Goal: Task Accomplishment & Management: Manage account settings

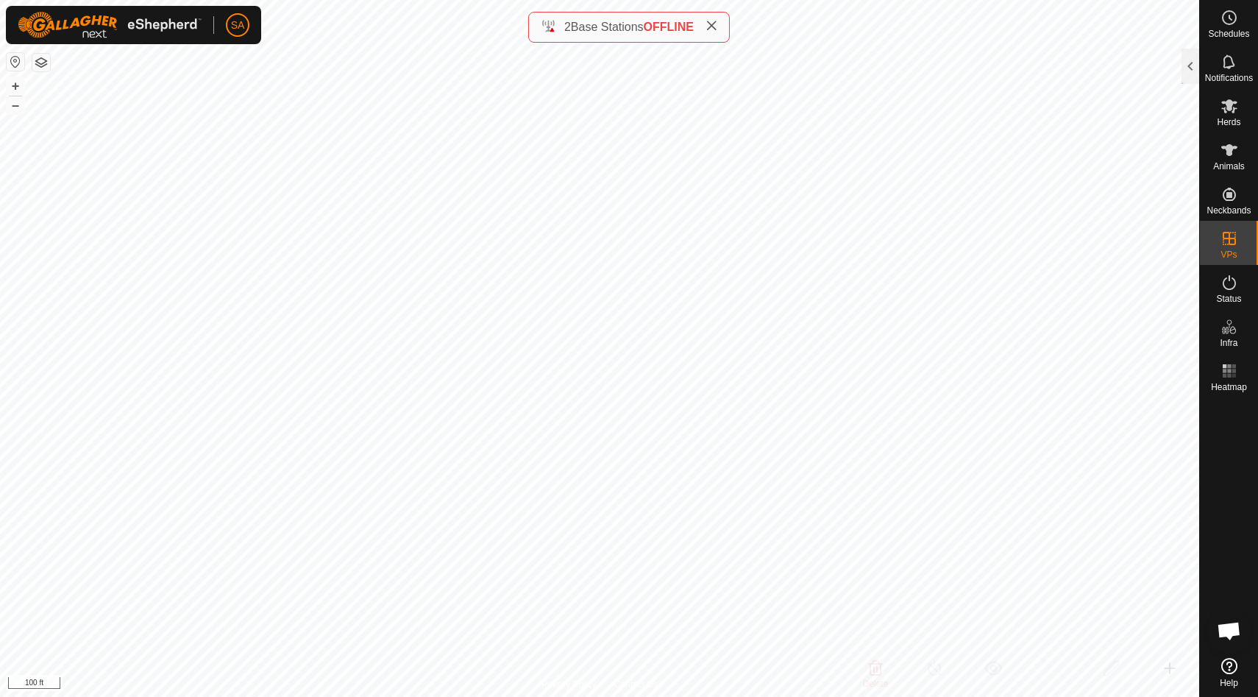
scroll to position [367, 0]
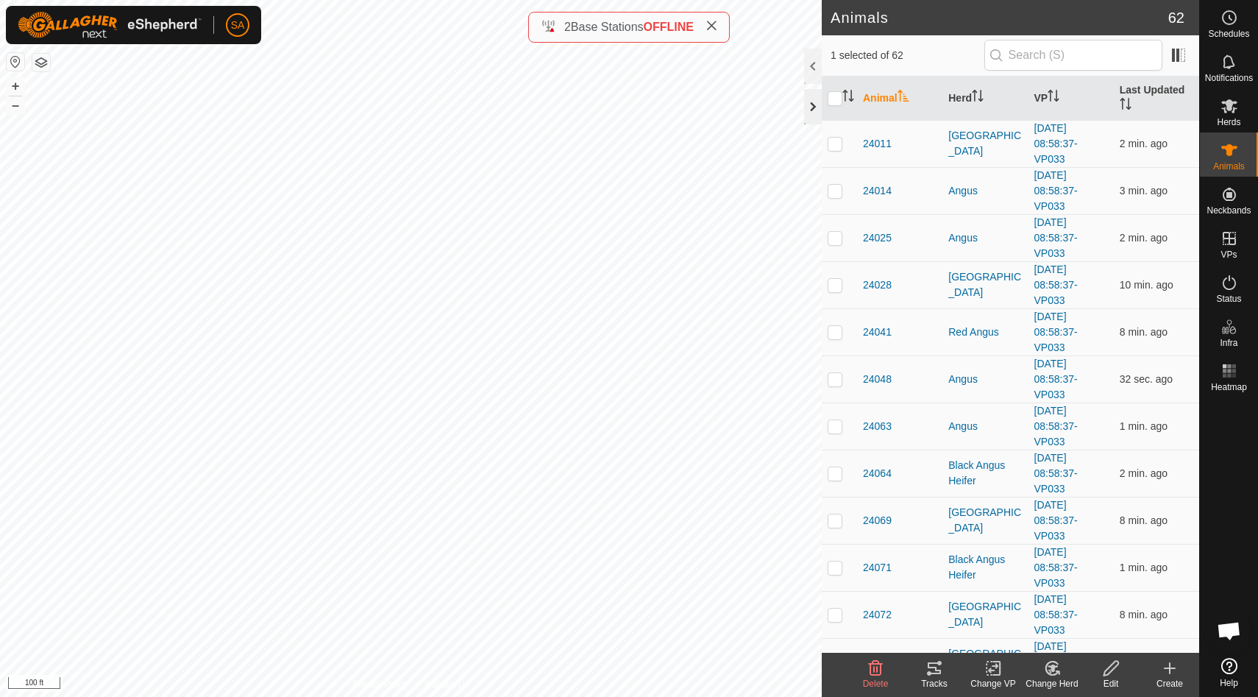
click at [815, 106] on div at bounding box center [813, 106] width 18 height 35
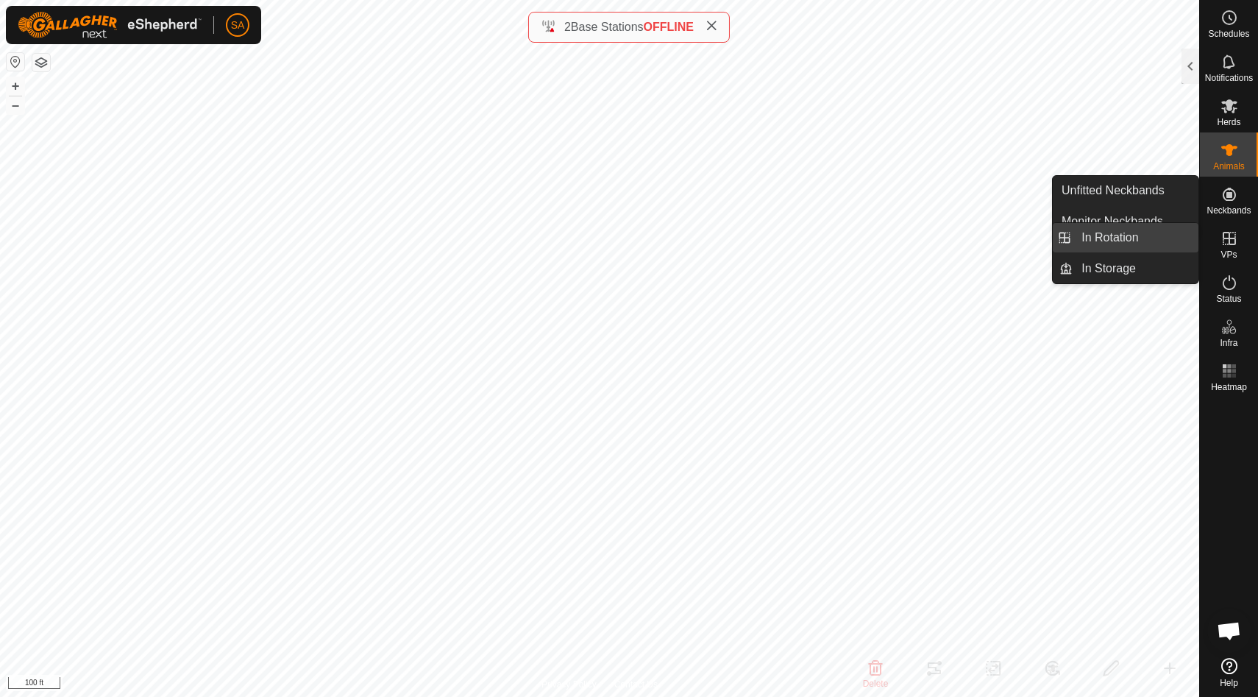
click at [1187, 238] on link "In Rotation" at bounding box center [1136, 237] width 126 height 29
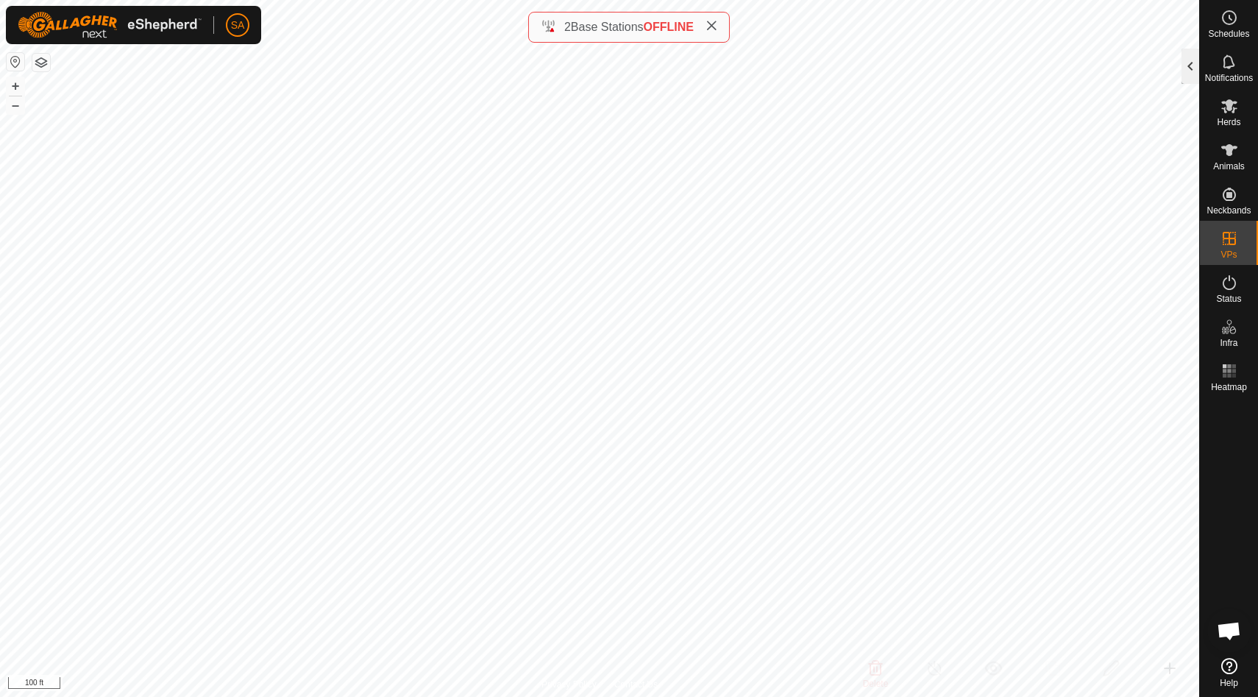
click at [1190, 65] on div at bounding box center [1190, 66] width 18 height 35
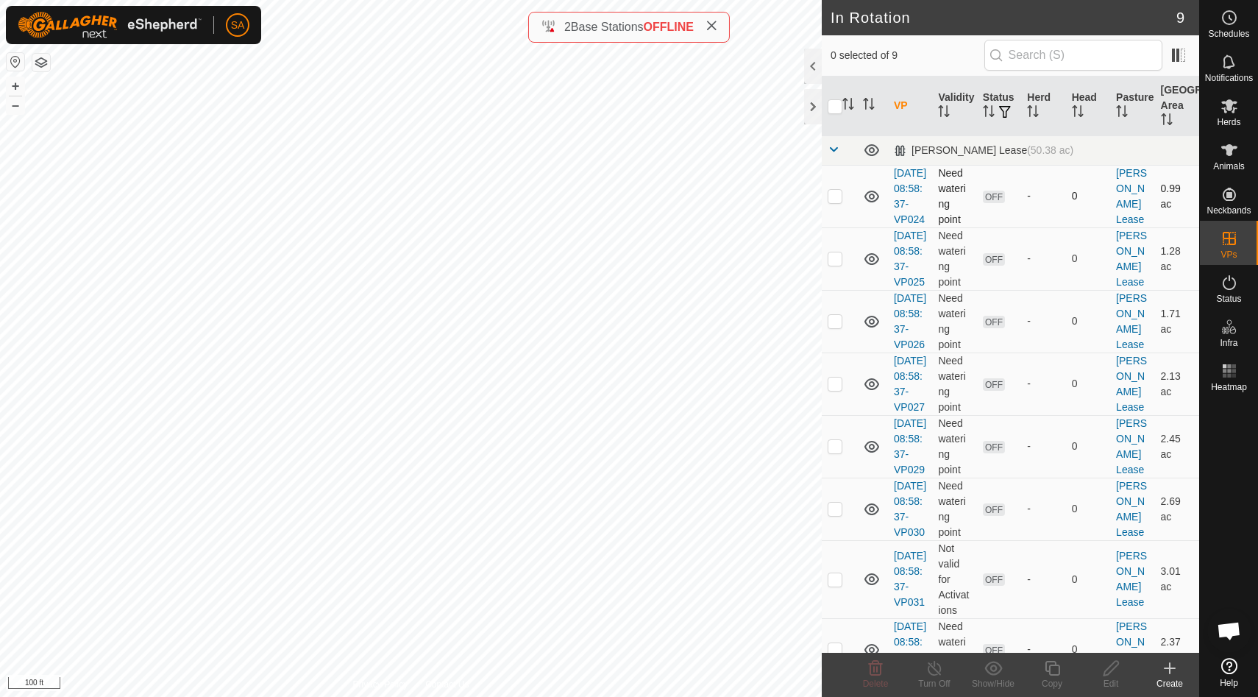
click at [834, 202] on p-checkbox at bounding box center [835, 196] width 15 height 12
click at [876, 667] on icon at bounding box center [876, 668] width 14 height 15
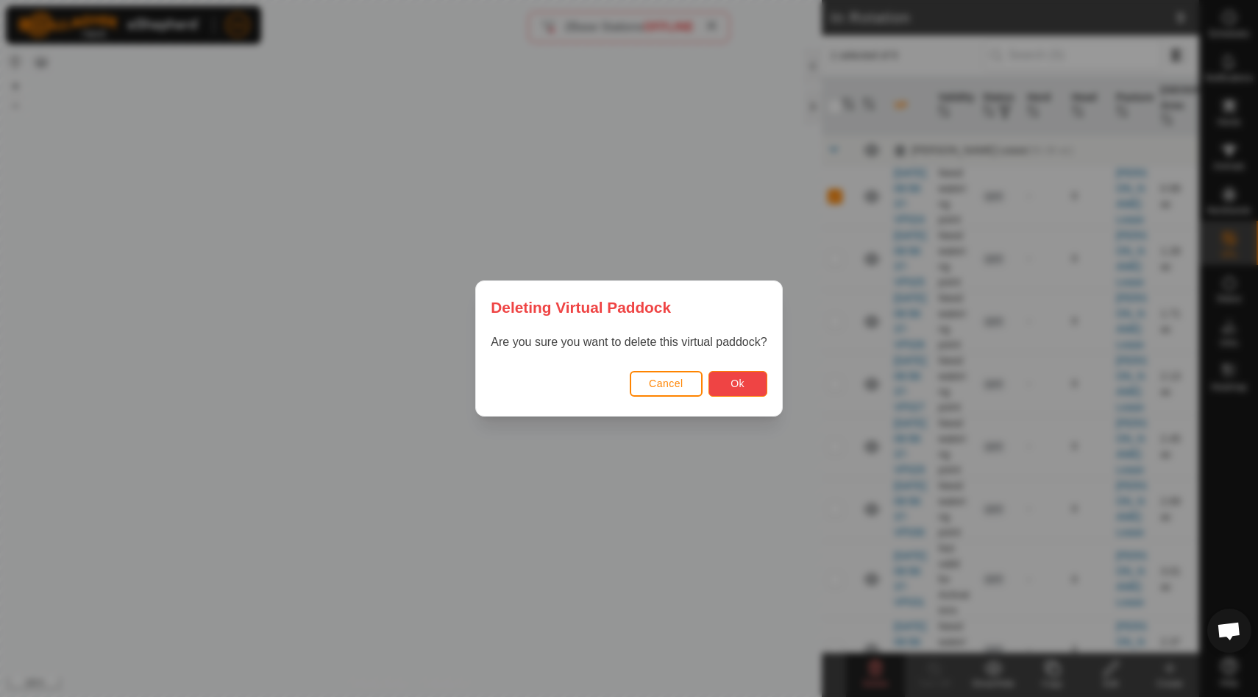
click at [741, 389] on button "Ok" at bounding box center [737, 384] width 59 height 26
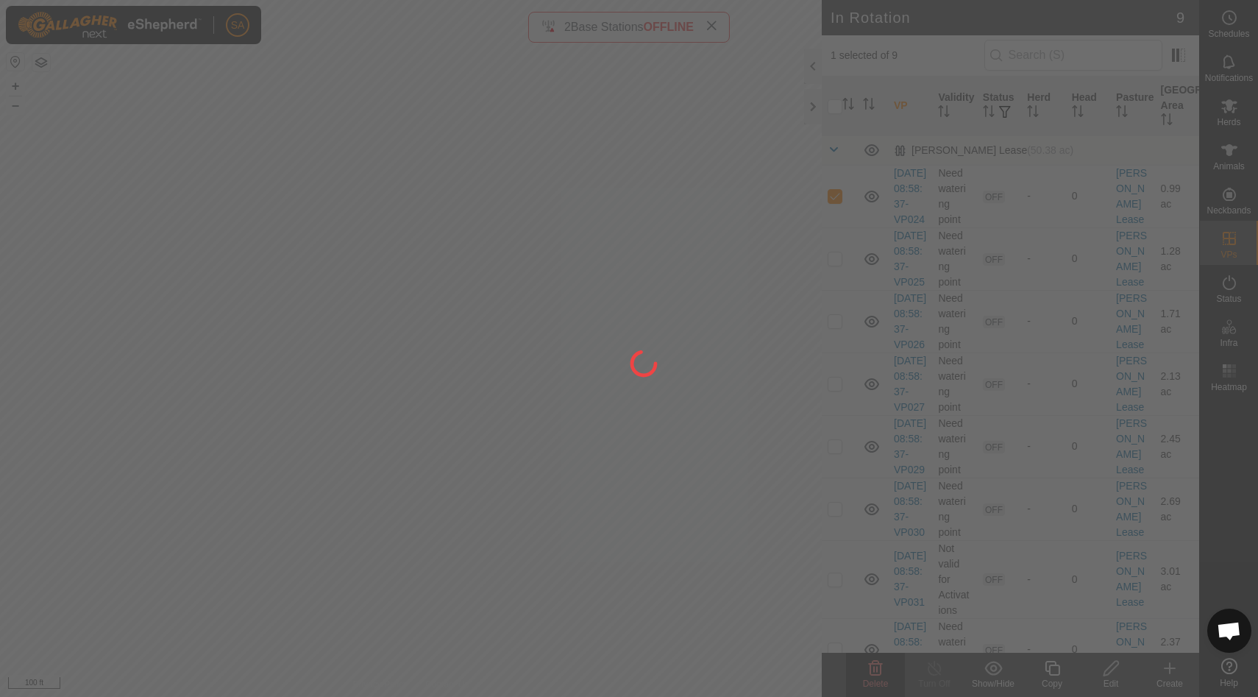
checkbox input "false"
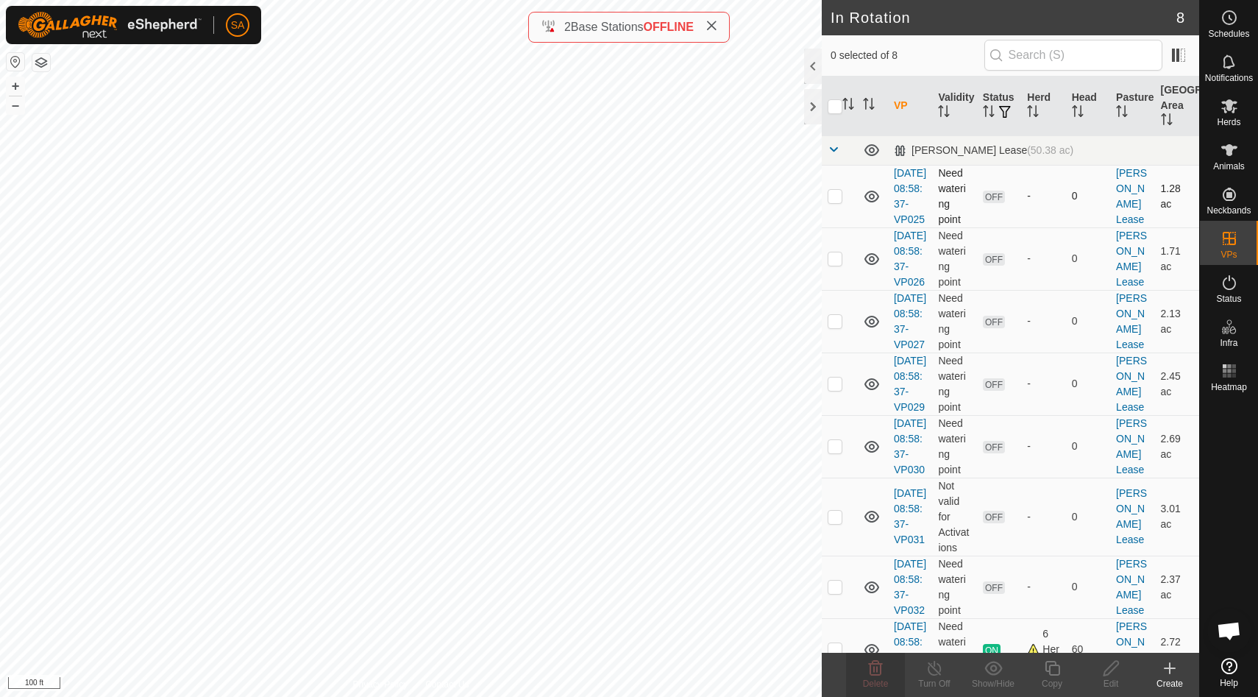
click at [839, 202] on p-checkbox at bounding box center [835, 196] width 15 height 12
click at [875, 676] on icon at bounding box center [876, 668] width 18 height 18
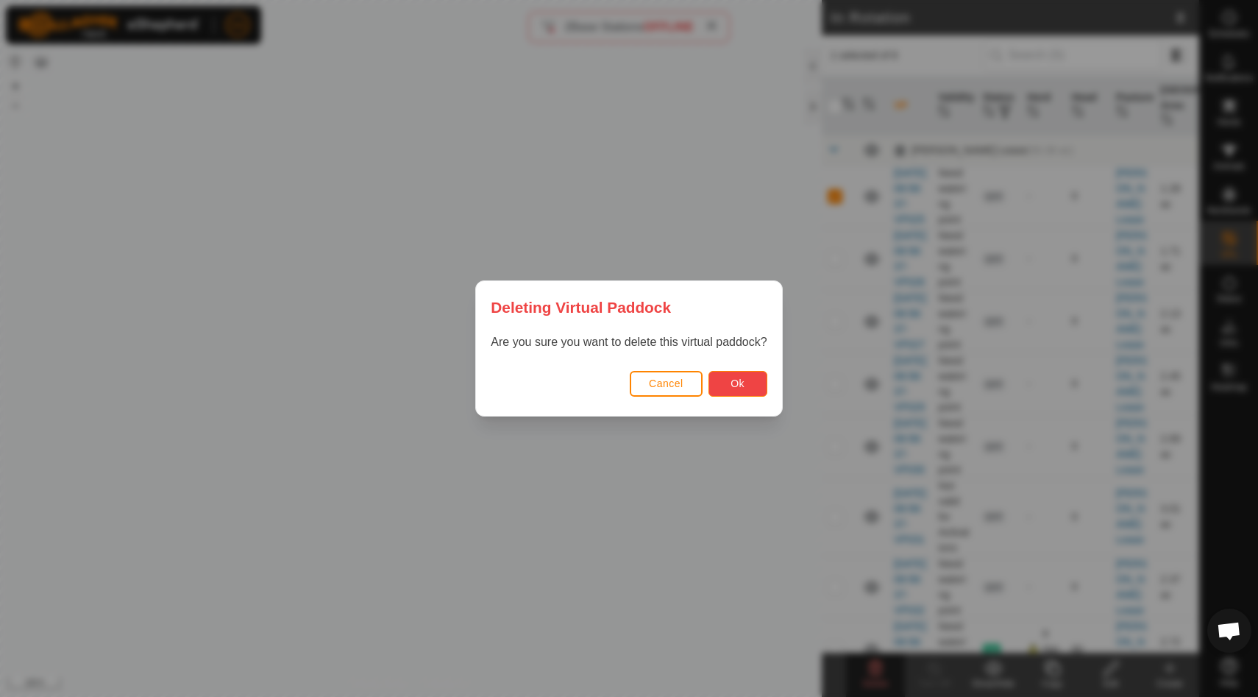
click at [746, 380] on button "Ok" at bounding box center [737, 384] width 59 height 26
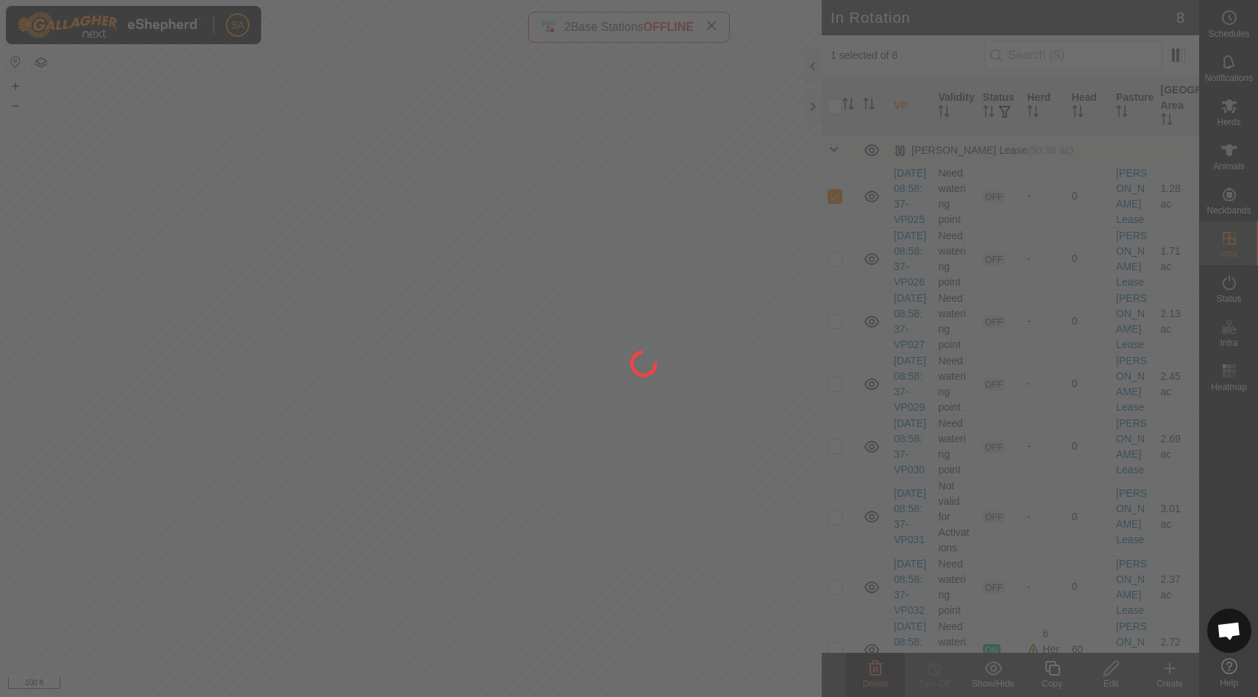
checkbox input "false"
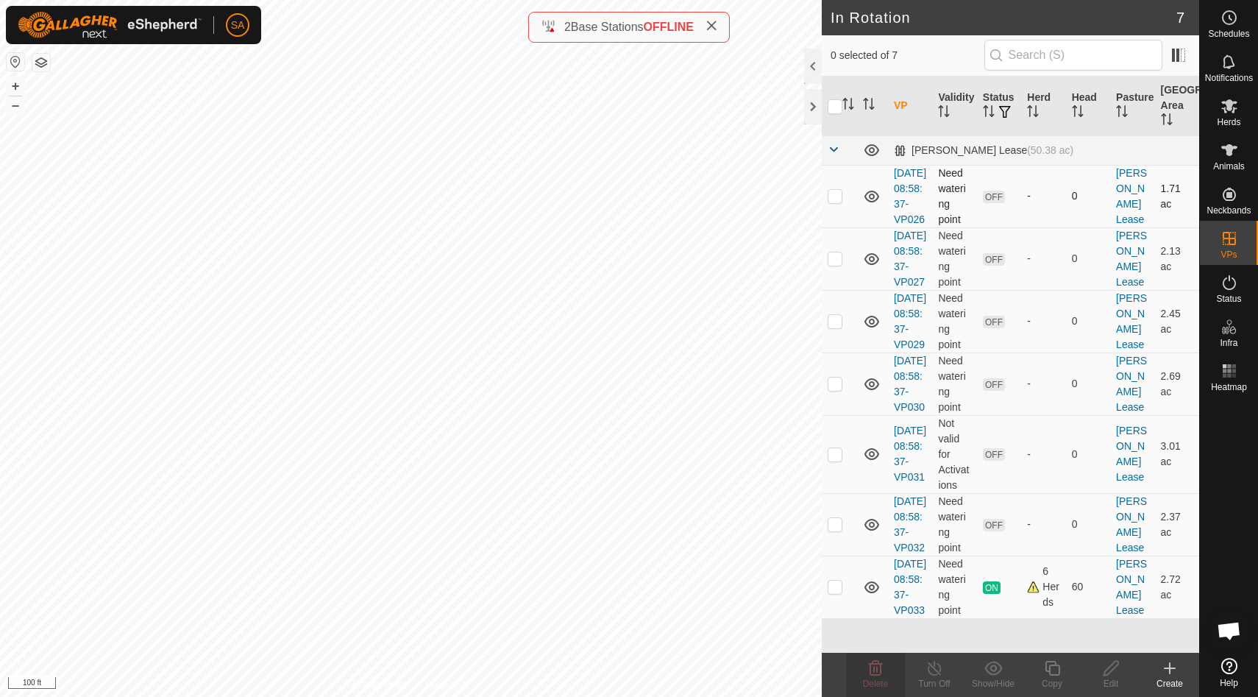
click at [834, 200] on p-checkbox at bounding box center [835, 196] width 15 height 12
checkbox input "true"
click at [834, 202] on p-checkbox at bounding box center [835, 196] width 15 height 12
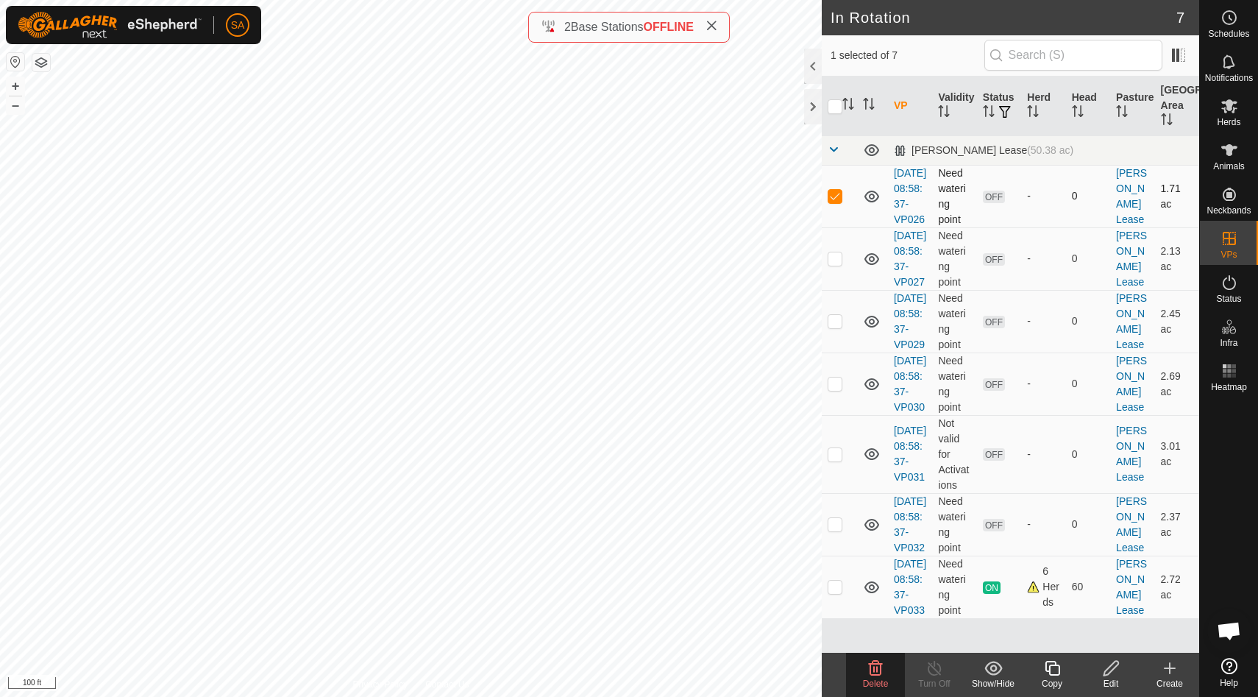
checkbox input "false"
click at [833, 264] on p-checkbox at bounding box center [835, 258] width 15 height 12
checkbox input "false"
click at [833, 327] on p-checkbox at bounding box center [835, 321] width 15 height 12
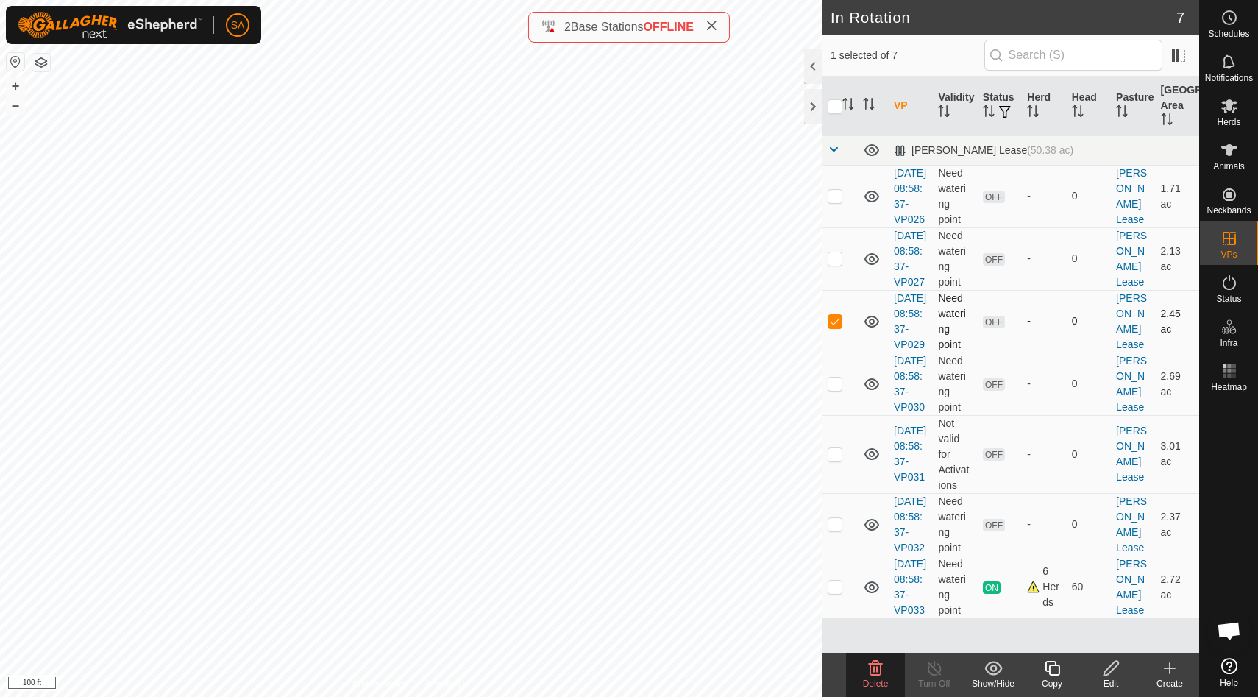
click at [833, 327] on p-checkbox at bounding box center [835, 321] width 15 height 12
checkbox input "false"
click at [838, 389] on p-checkbox at bounding box center [835, 383] width 15 height 12
checkbox input "false"
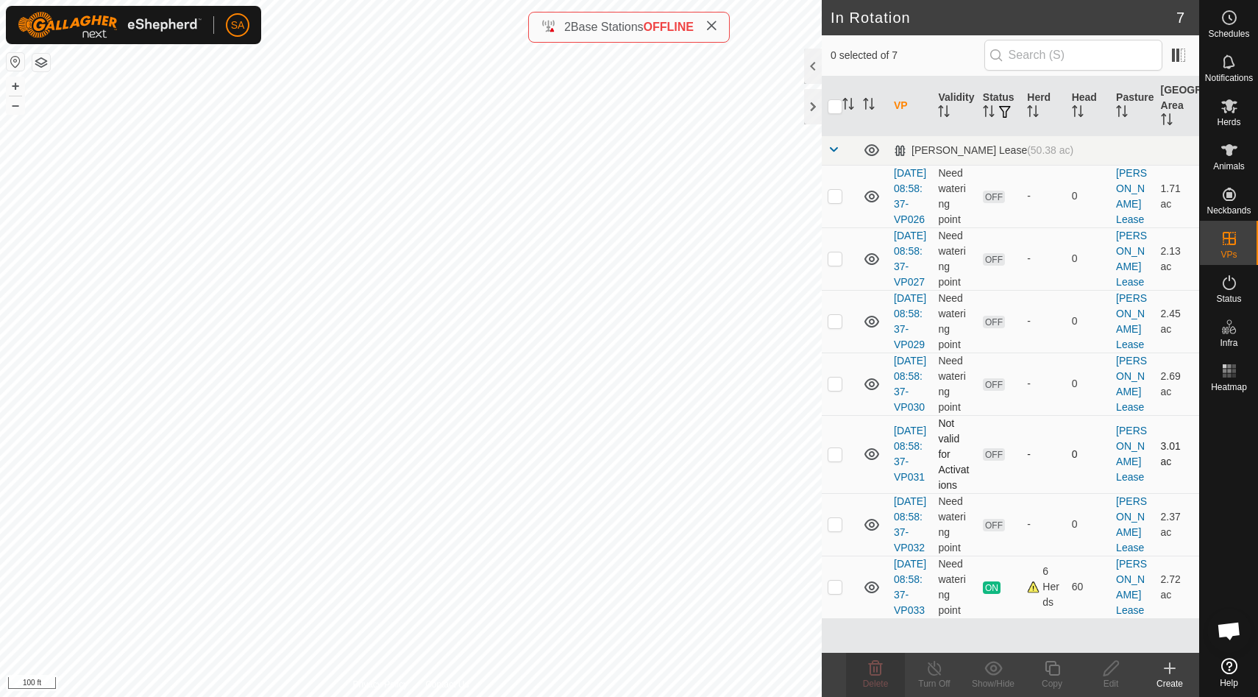
click at [836, 460] on p-checkbox at bounding box center [835, 454] width 15 height 12
checkbox input "false"
click at [834, 530] on p-checkbox at bounding box center [835, 524] width 15 height 12
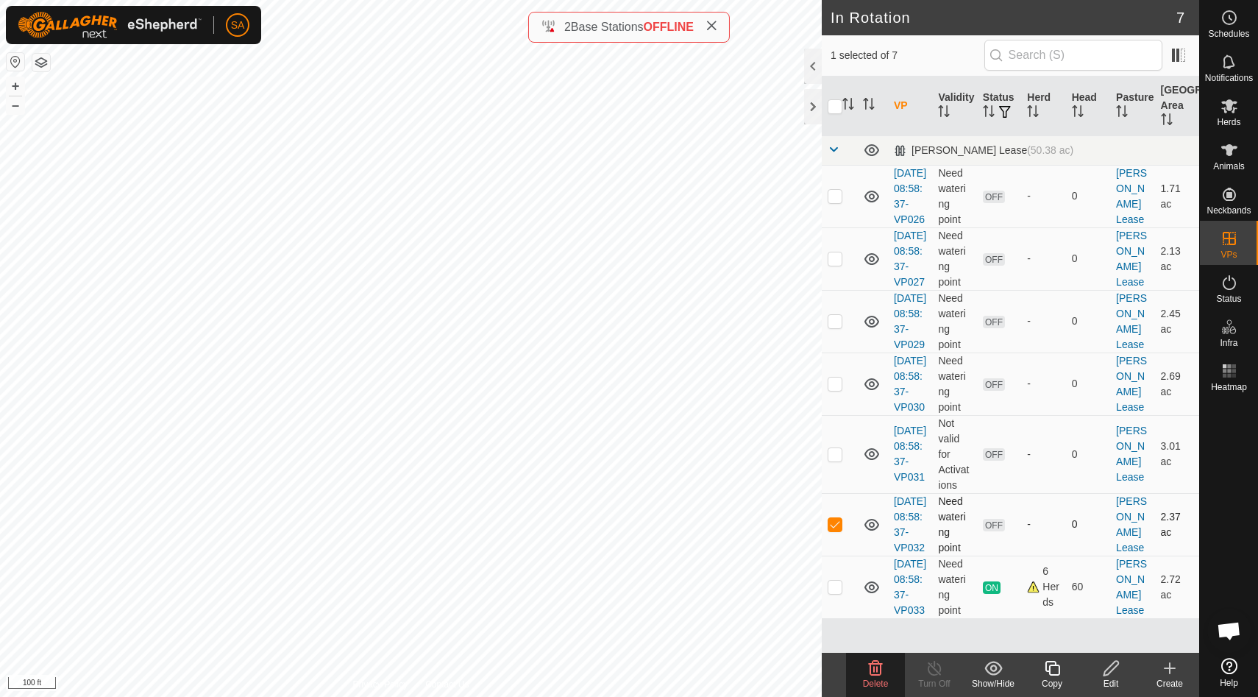
checkbox input "false"
click at [813, 107] on div at bounding box center [813, 106] width 18 height 35
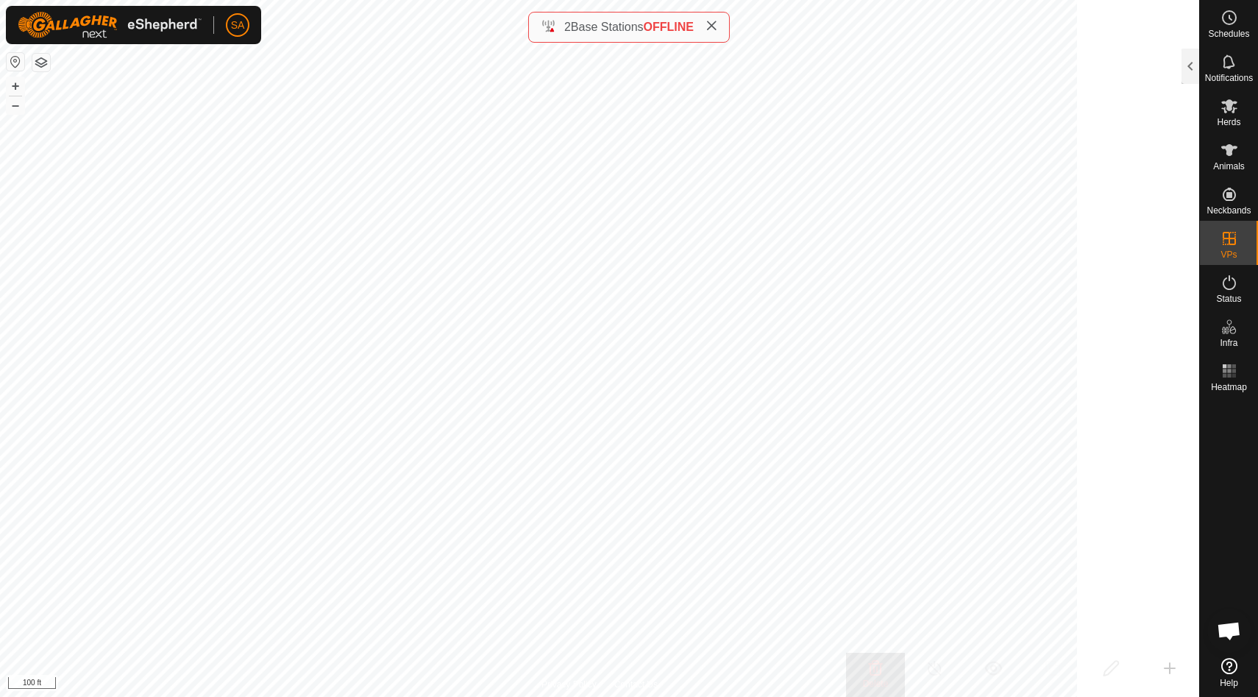
scroll to position [59, 0]
